Goal: Find specific page/section: Find specific page/section

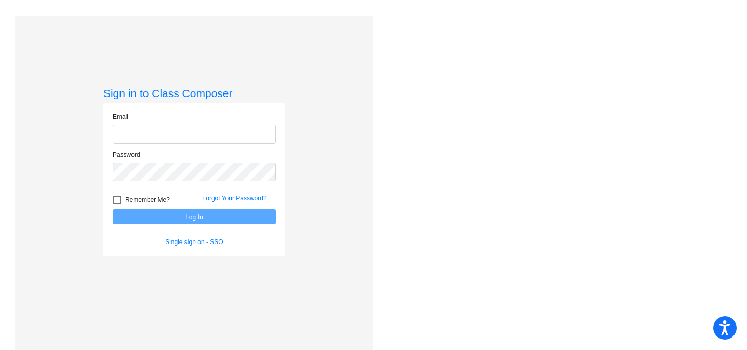
type input "[EMAIL_ADDRESS][DOMAIN_NAME]"
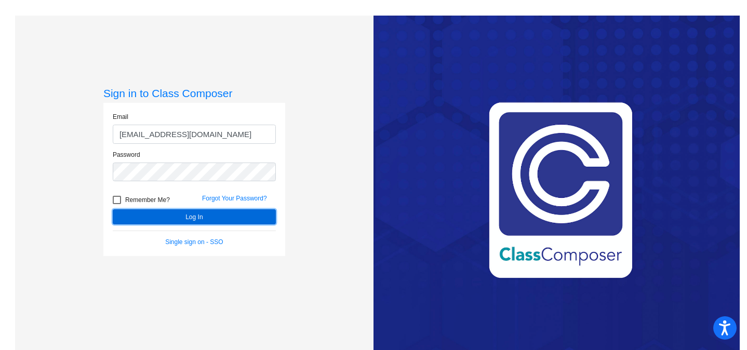
click at [172, 221] on button "Log In" at bounding box center [194, 216] width 163 height 15
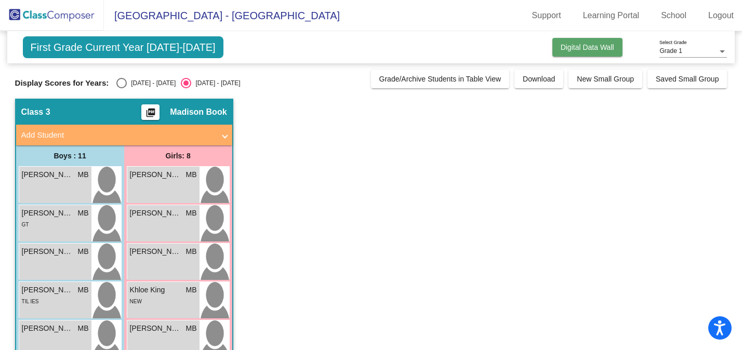
click at [591, 50] on span "Digital Data Wall" at bounding box center [588, 47] width 54 height 8
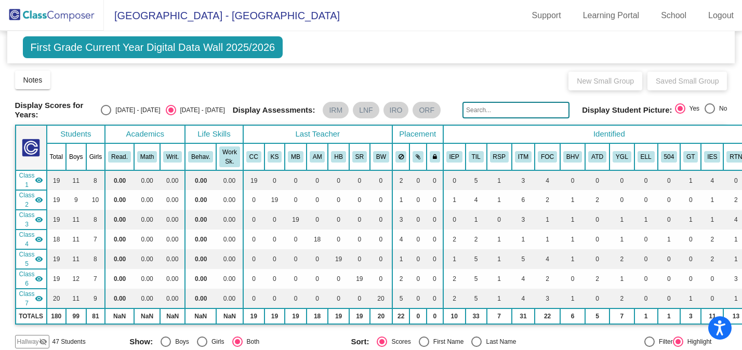
click at [111, 112] on div "Select an option" at bounding box center [106, 110] width 10 height 10
click at [106, 115] on input "[DATE] - [DATE]" at bounding box center [106, 115] width 1 height 1
radio input "true"
